Goal: Task Accomplishment & Management: Complete application form

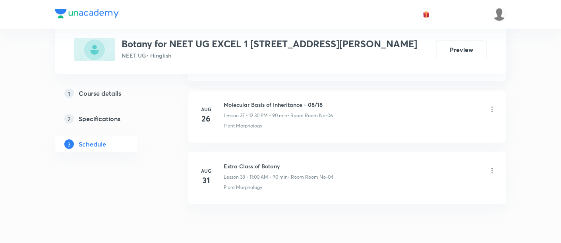
scroll to position [2726, 0]
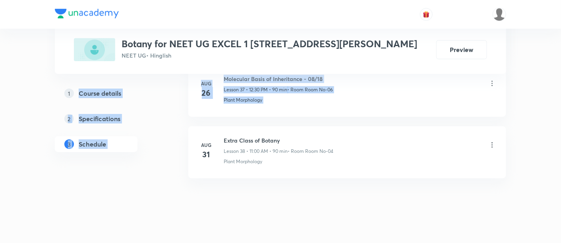
drag, startPoint x: 173, startPoint y: 152, endPoint x: 204, endPoint y: 134, distance: 36.0
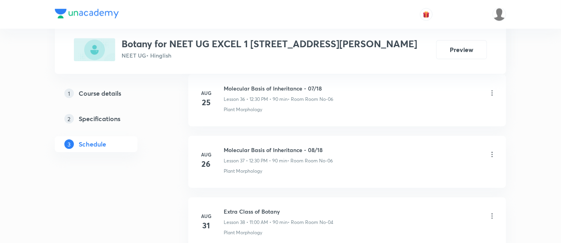
scroll to position [2655, 0]
drag, startPoint x: 224, startPoint y: 138, endPoint x: 345, endPoint y: 142, distance: 121.7
click at [345, 146] on div "Molecular Basis of Inheritance - 08/18 Lesson 37 • 12:30 PM • 90 min • Room Roo…" at bounding box center [360, 155] width 273 height 19
copy h6 "Molecular Basis of Inheritance - 08/18"
click at [345, 146] on div "Molecular Basis of Inheritance - 08/18 Lesson 37 • 12:30 PM • 90 min • Room Roo…" at bounding box center [360, 155] width 273 height 19
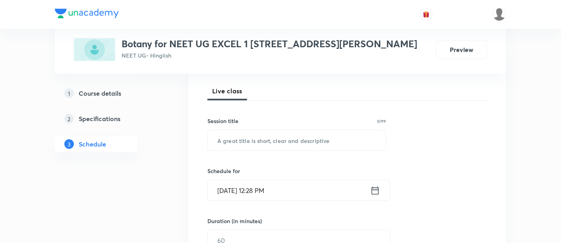
scroll to position [110, 0]
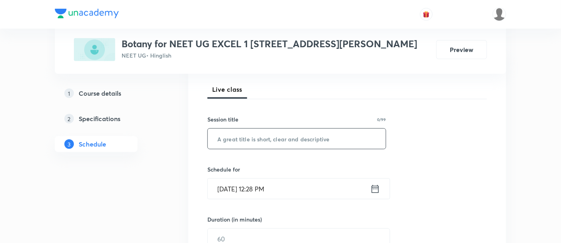
click at [279, 140] on input "text" at bounding box center [297, 139] width 178 height 20
paste input "Molecular Basis of Inheritance - 08/18"
click at [320, 138] on input "Molecular Basis of Inheritance - 08/18" at bounding box center [297, 139] width 178 height 20
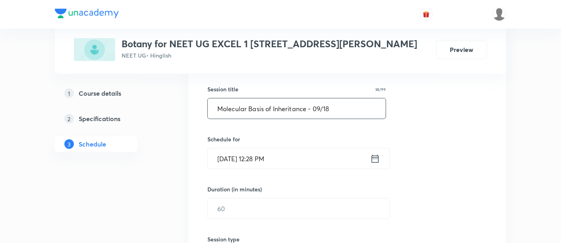
scroll to position [141, 0]
type input "Molecular Basis of Inheritance - 09/18"
click at [376, 153] on icon at bounding box center [376, 158] width 10 height 11
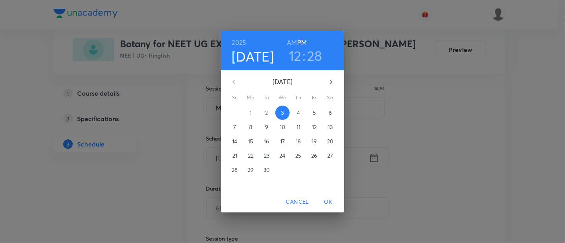
click at [315, 60] on h3 "28" at bounding box center [314, 55] width 15 height 17
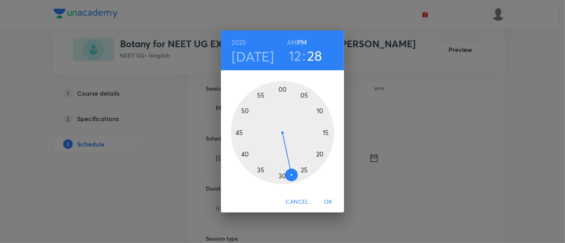
click at [259, 169] on div at bounding box center [282, 132] width 103 height 103
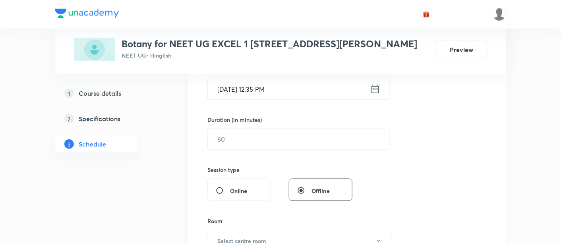
scroll to position [212, 0]
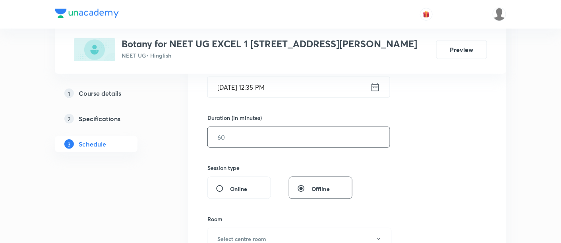
click at [294, 138] on input "text" at bounding box center [299, 137] width 182 height 20
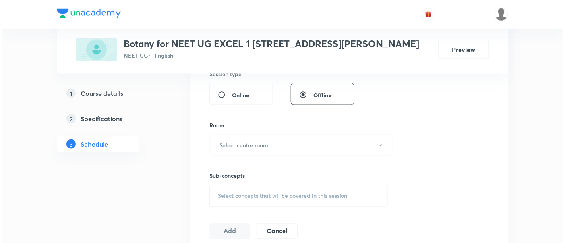
scroll to position [308, 0]
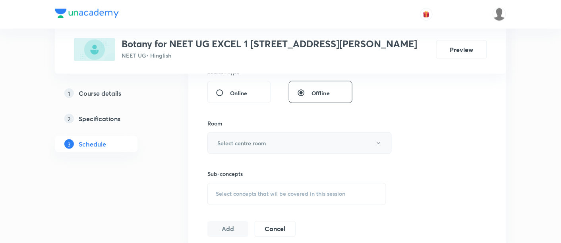
type input "80"
click at [252, 139] on h6 "Select centre room" at bounding box center [241, 143] width 49 height 8
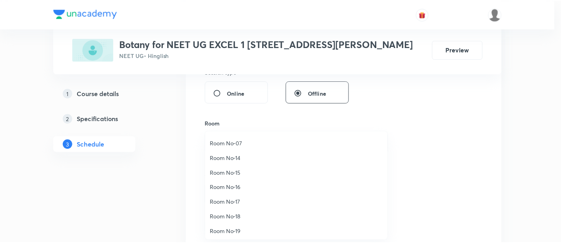
scroll to position [88, 0]
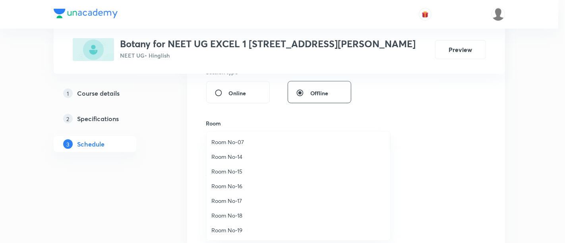
click at [238, 214] on span "Room No-18" at bounding box center [299, 216] width 174 height 8
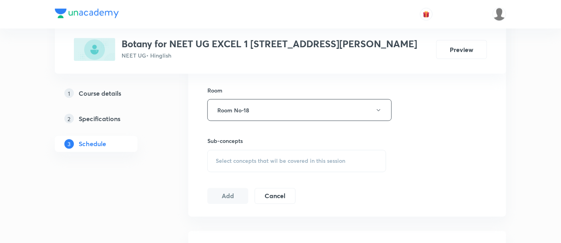
scroll to position [342, 0]
click at [294, 166] on div "Select concepts that wil be covered in this session" at bounding box center [297, 160] width 179 height 22
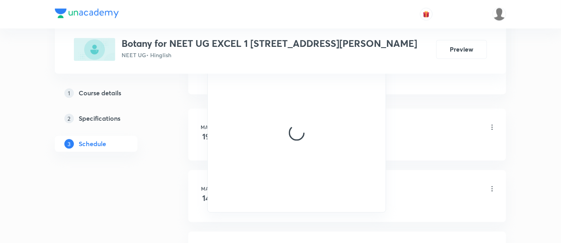
scroll to position [464, 0]
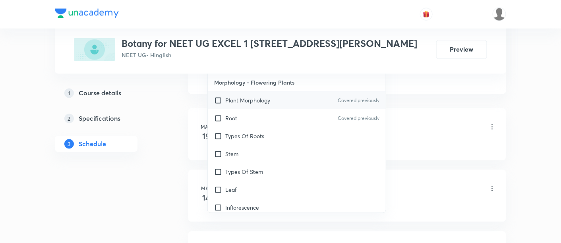
click at [258, 99] on p "Plant Morphology" at bounding box center [247, 101] width 45 height 8
checkbox input "true"
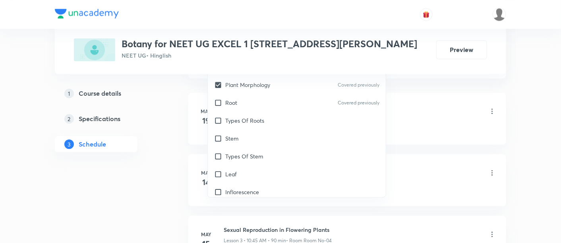
click at [456, 133] on li "[DATE] Revision Class of Botany Lesson 1 • 12:30 PM • 90 min • Room Room No-04 …" at bounding box center [347, 119] width 318 height 52
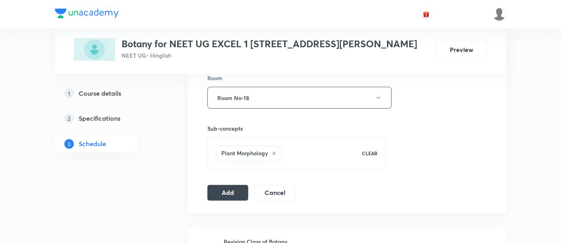
scroll to position [353, 0]
click at [241, 189] on button "Add" at bounding box center [228, 192] width 41 height 16
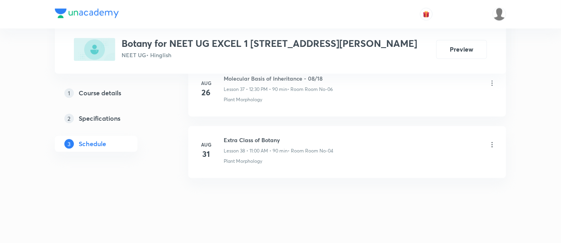
scroll to position [2361, 0]
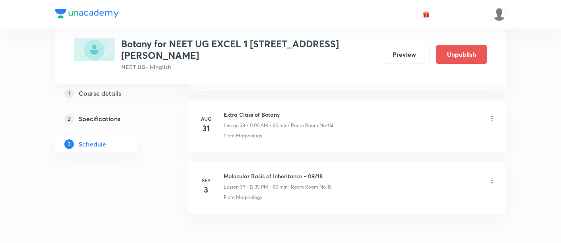
scroll to position [2787, 0]
